Goal: Entertainment & Leisure: Consume media (video, audio)

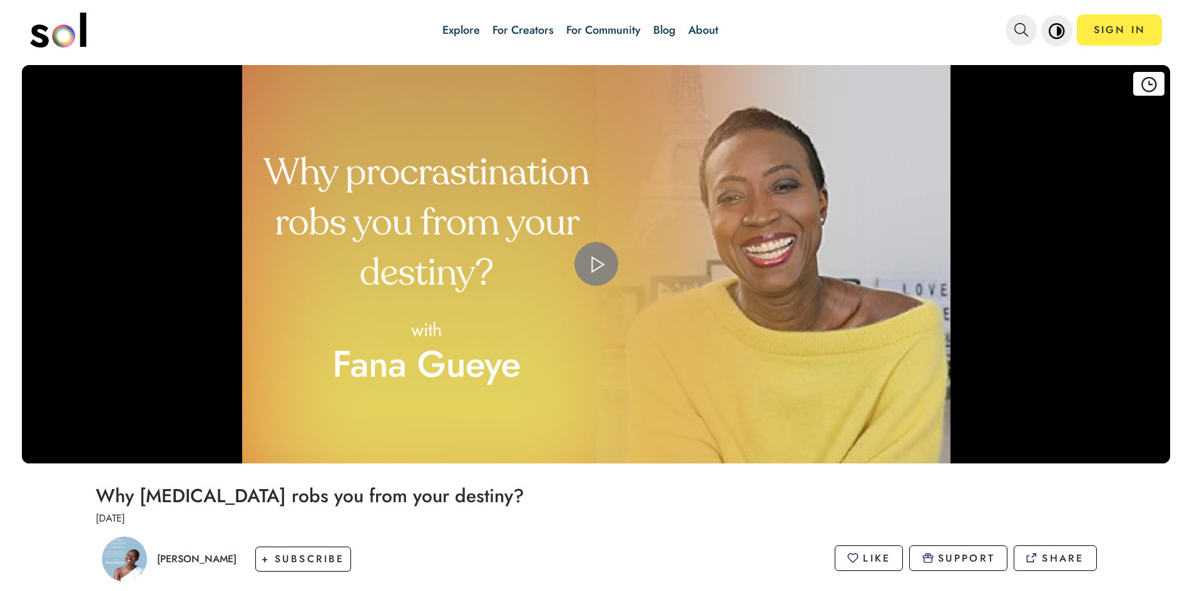
click at [596, 264] on span "Video Player" at bounding box center [596, 264] width 0 height 0
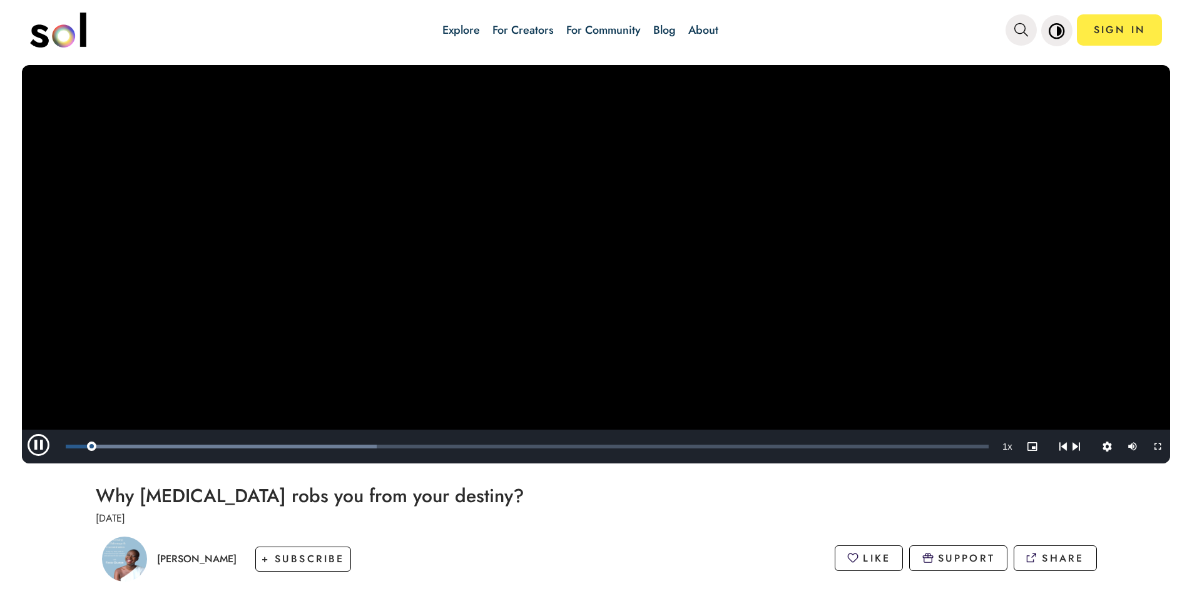
click at [584, 268] on video "Video Player" at bounding box center [596, 264] width 1148 height 398
